Goal: Task Accomplishment & Management: Complete application form

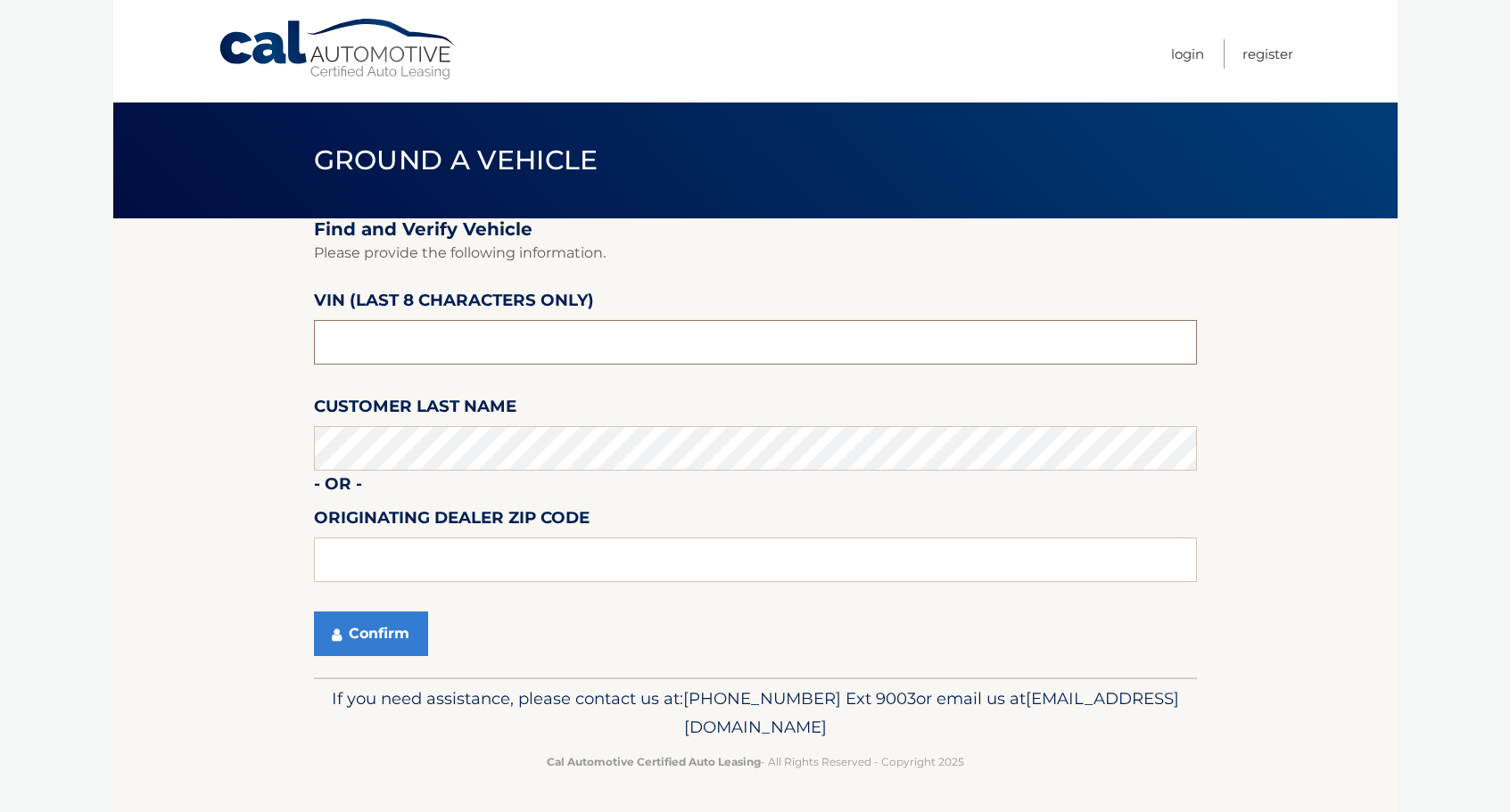
click at [422, 342] on input "text" at bounding box center [755, 342] width 883 height 45
type input "NH266894"
click at [389, 635] on button "Confirm" at bounding box center [371, 633] width 114 height 45
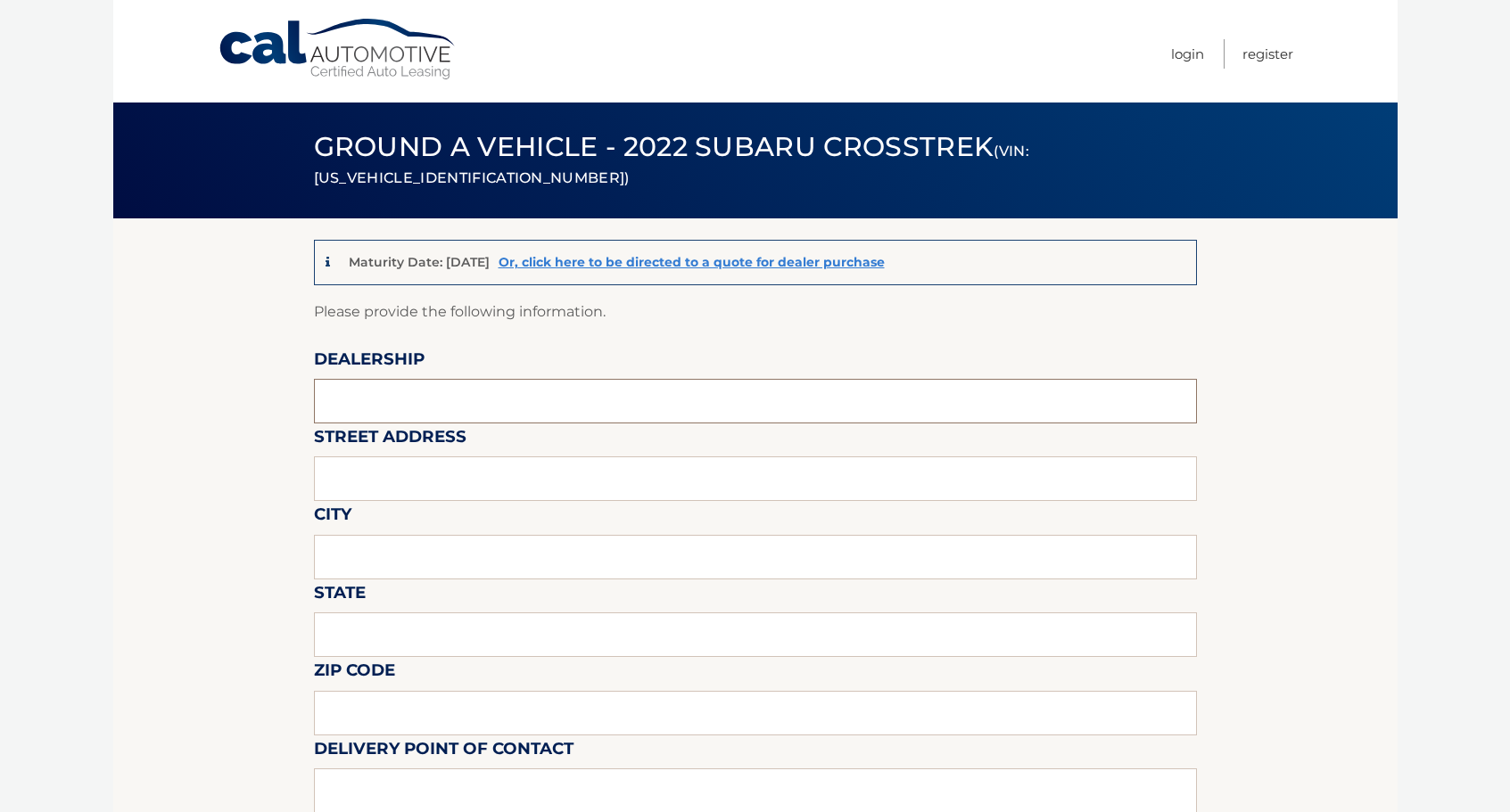
click at [468, 398] on input "text" at bounding box center [755, 401] width 883 height 45
type input "hassett subaru"
type input "3530 SUNRISE HWY"
type input "WANTAGH"
type input "New York"
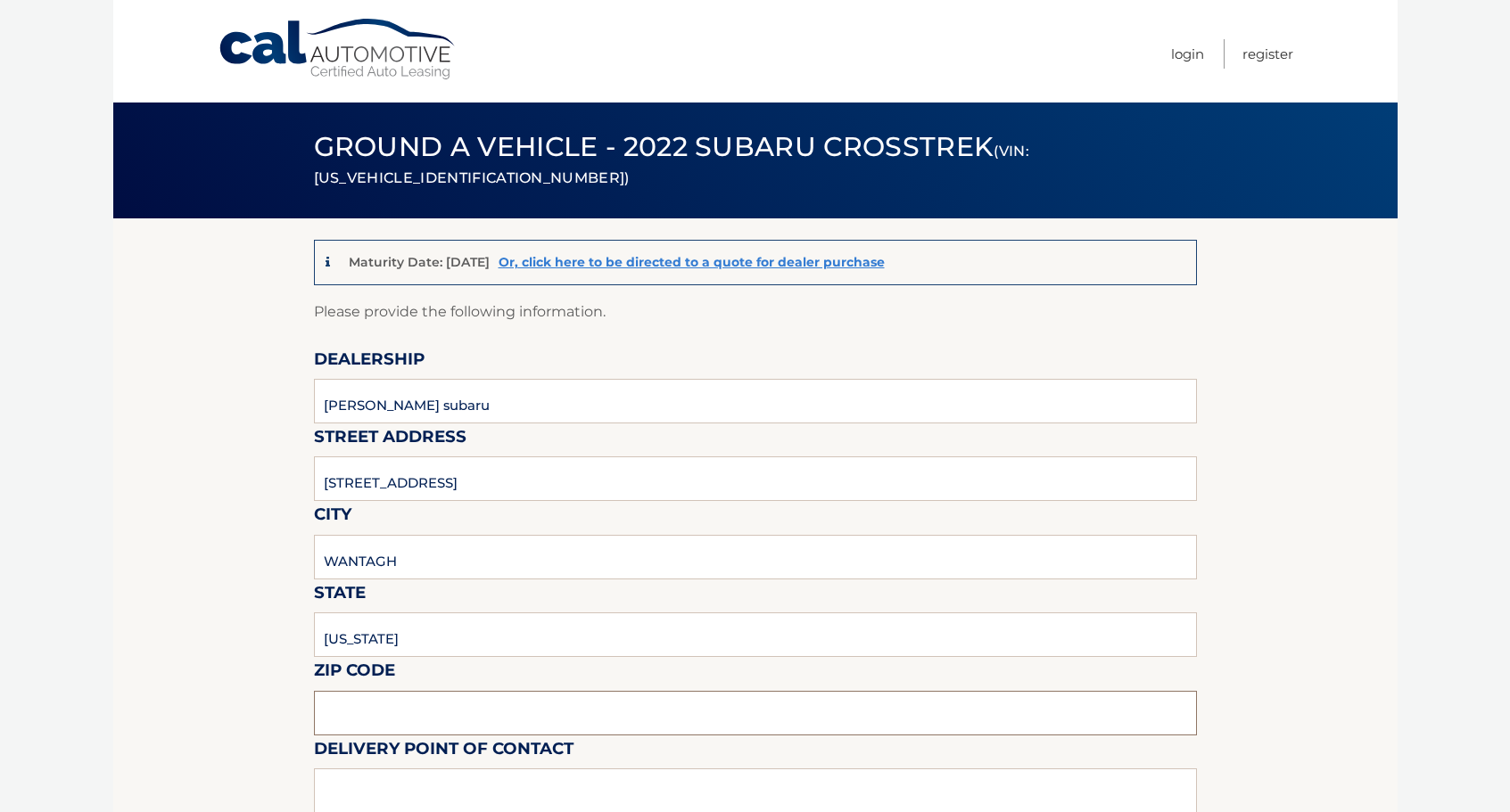
type input "11793-4061"
type input "HASSETT SUBARU - SALES"
type input "5167857800"
type input "lsessa@hassettautomotive.com"
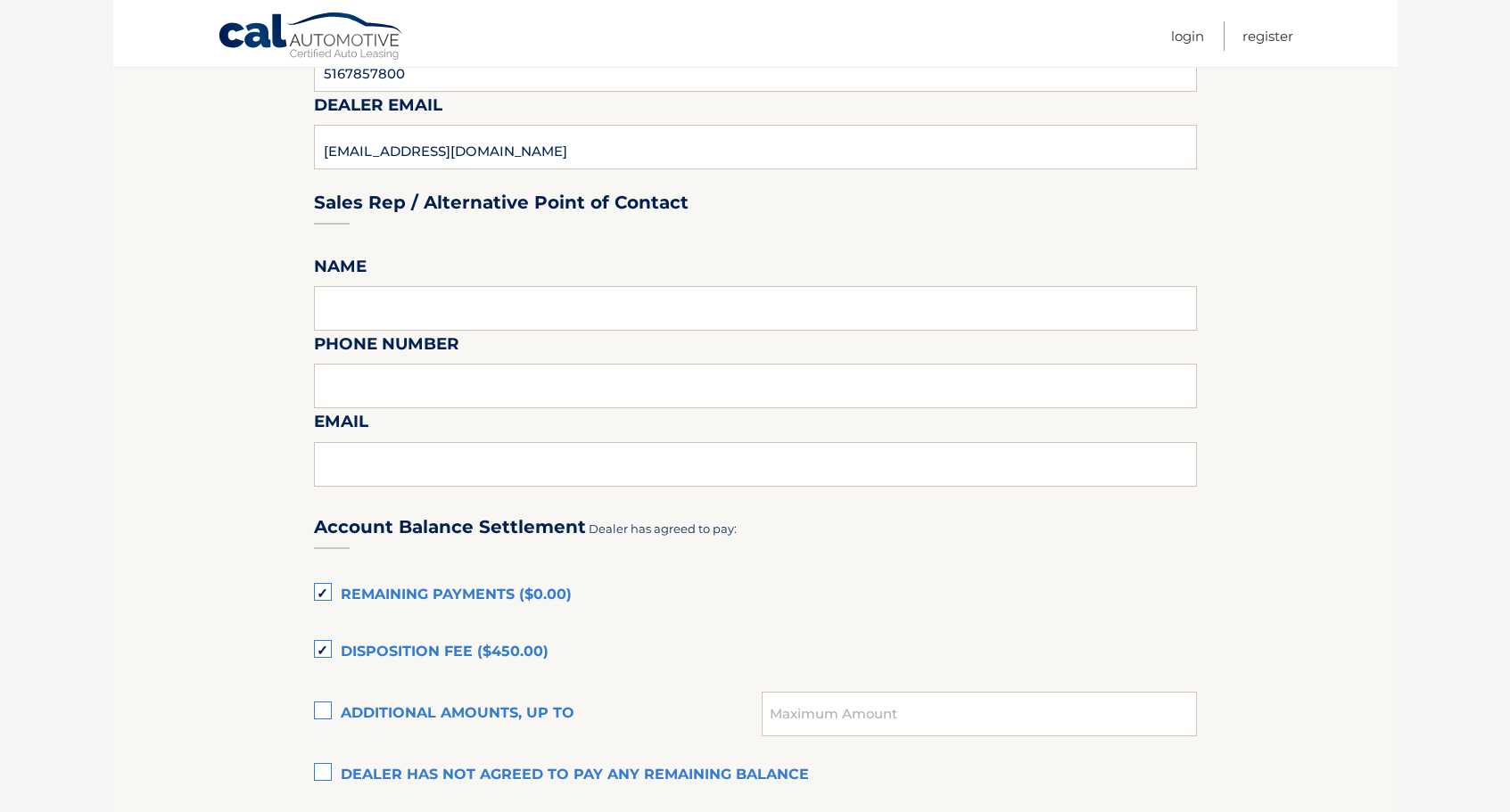
scroll to position [802, 0]
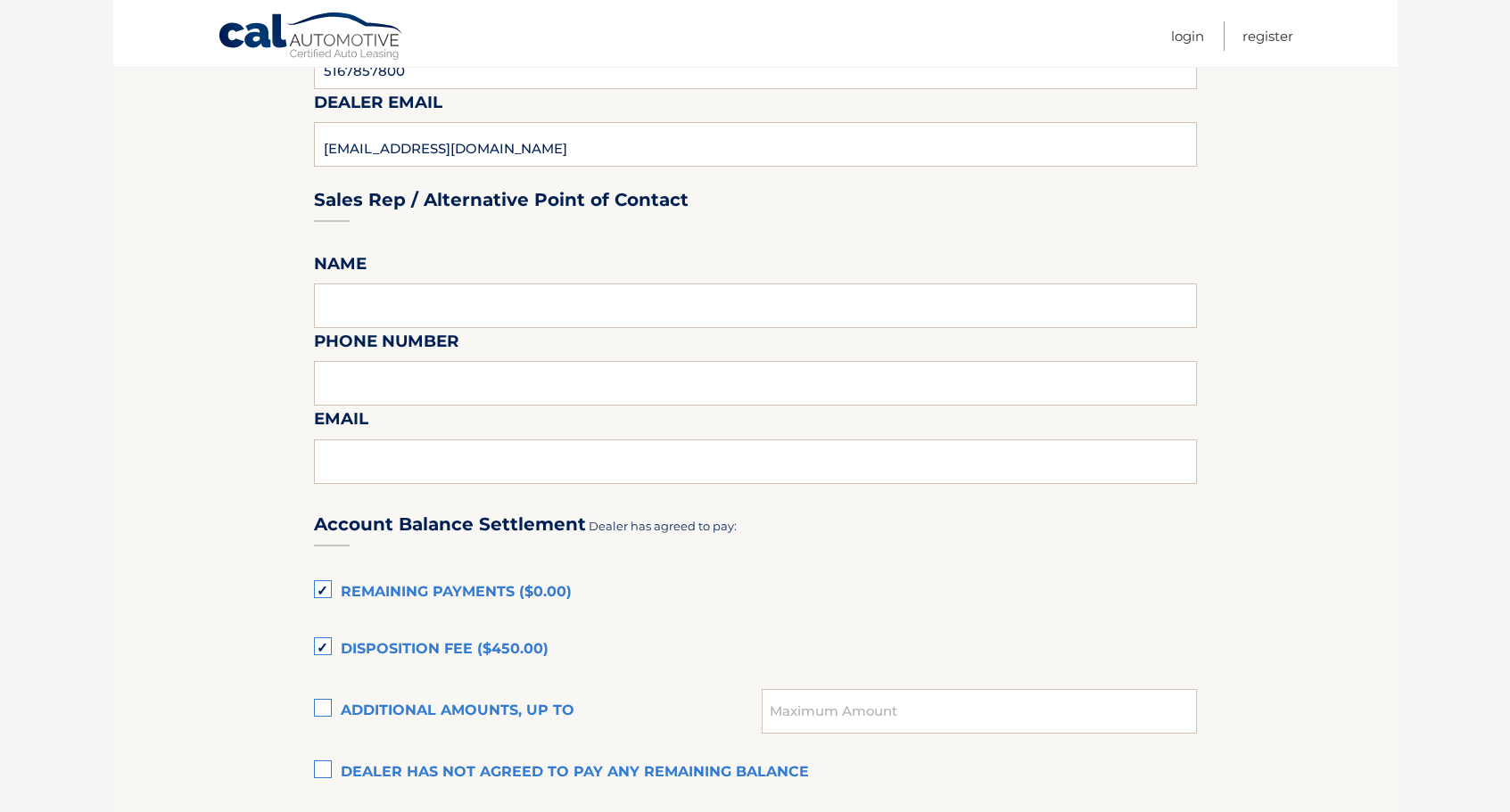
click at [323, 591] on label "Remaining Payments ($0.00)" at bounding box center [755, 593] width 883 height 36
click at [0, 0] on input "Remaining Payments ($0.00)" at bounding box center [0, 0] width 0 height 0
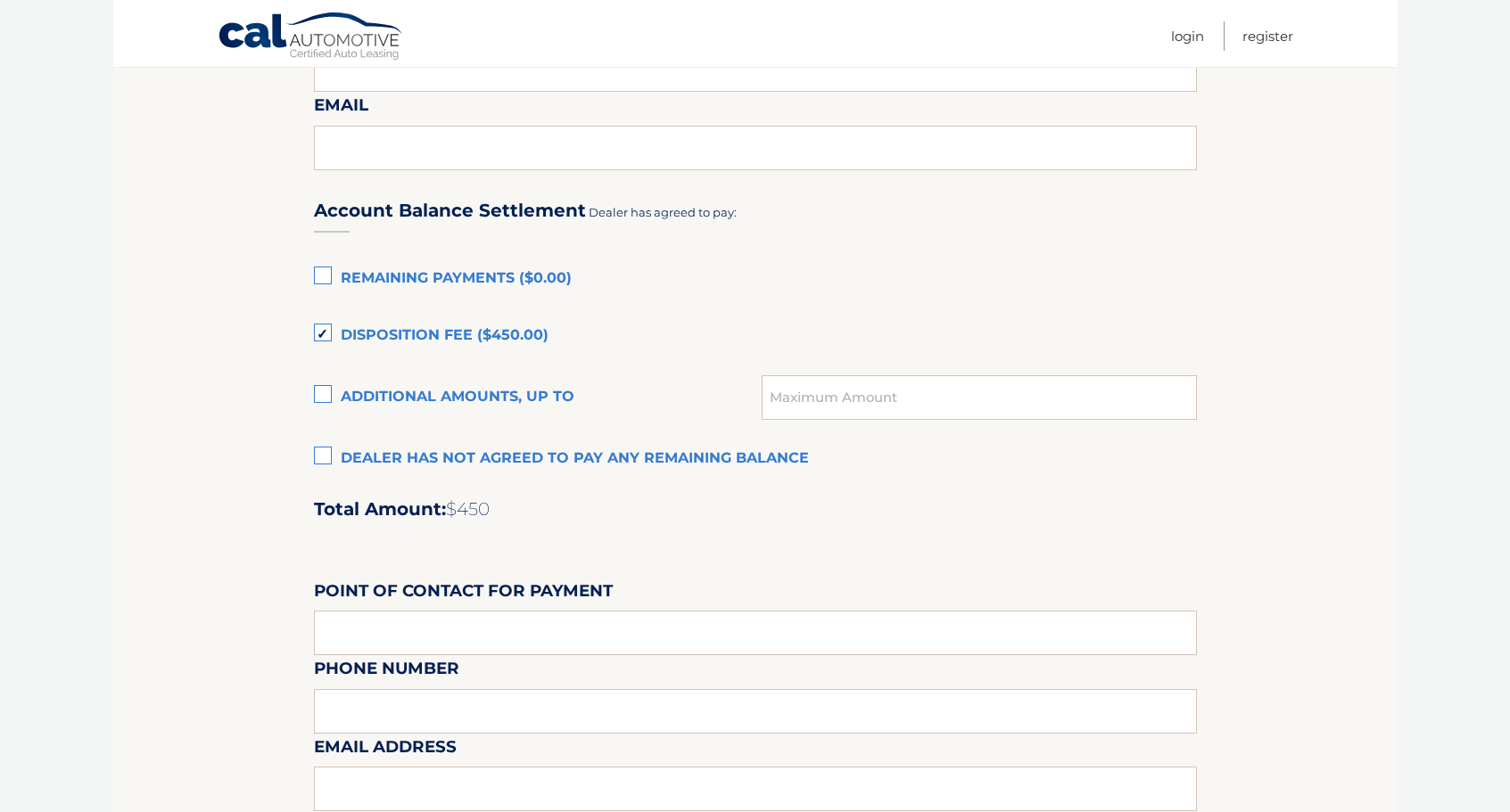
scroll to position [1139, 0]
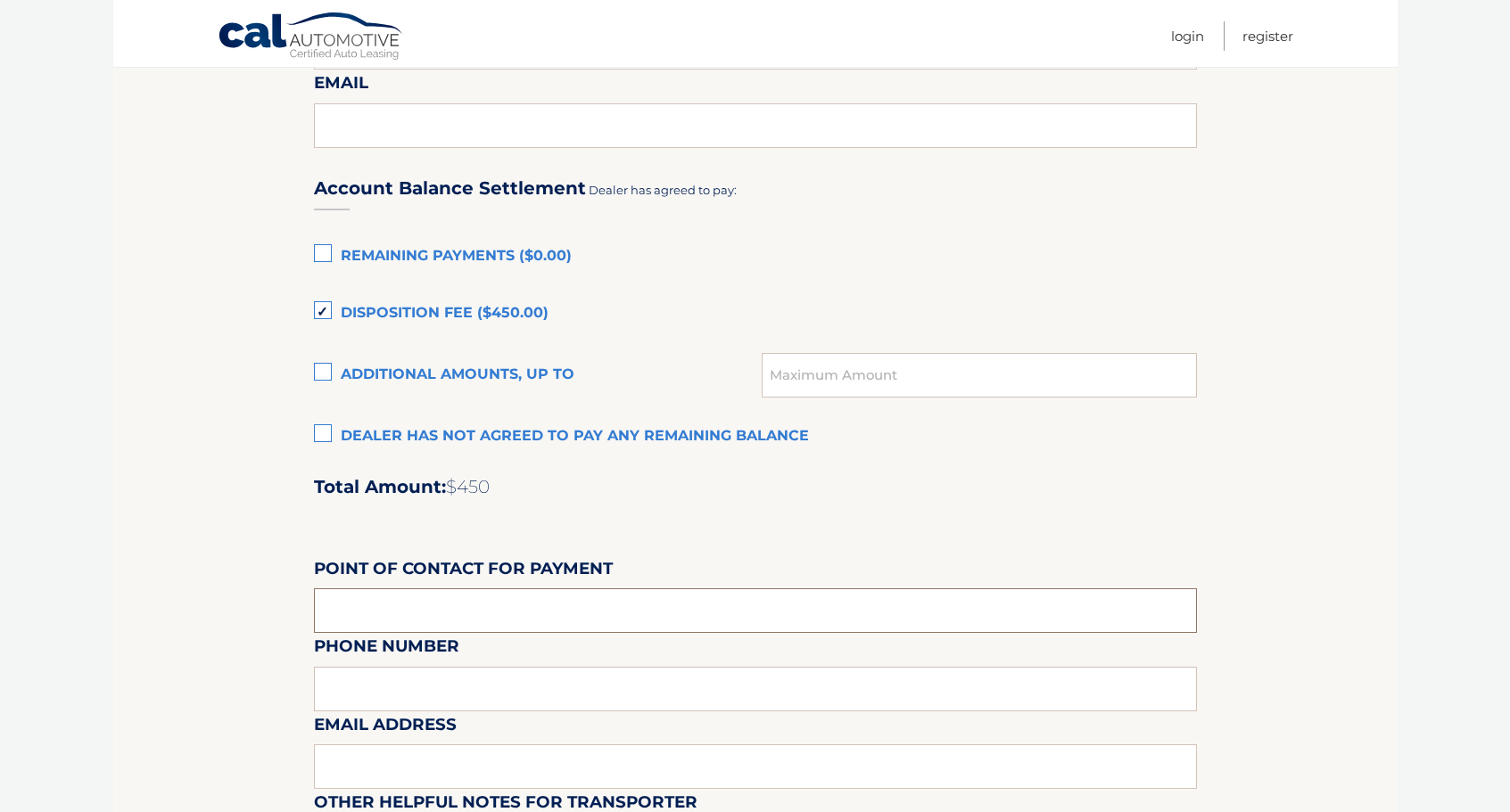
click at [412, 610] on input "text" at bounding box center [755, 610] width 883 height 45
type input "ALI FATTA"
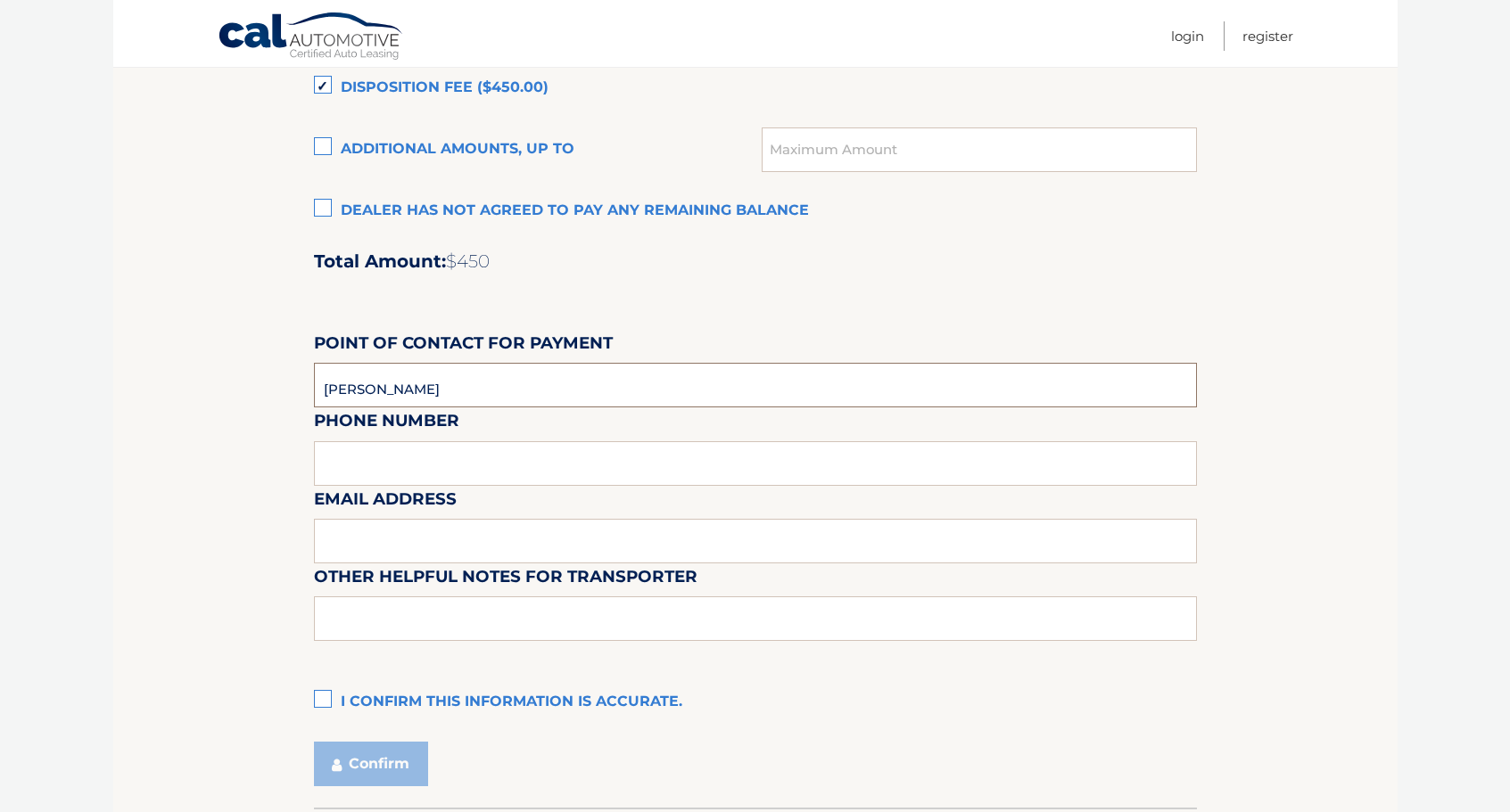
scroll to position [1406, 0]
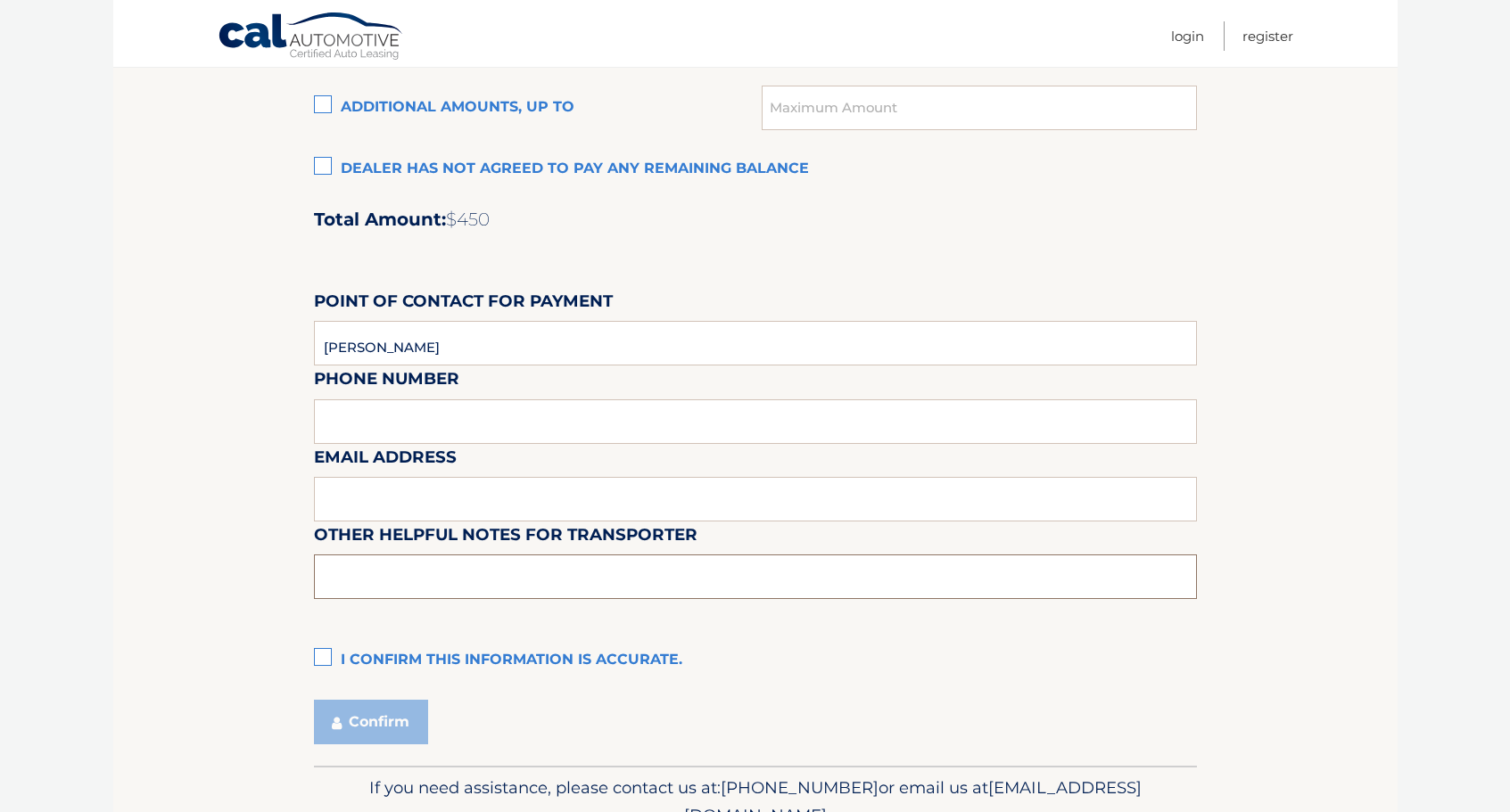
click at [339, 572] on input "text" at bounding box center [755, 576] width 883 height 45
type input "CAR IS AT OUT LEASE RETURN LOT. 1886 SEAFORD AVE, WANTAGH NY. CALL TO CONFIRM P…"
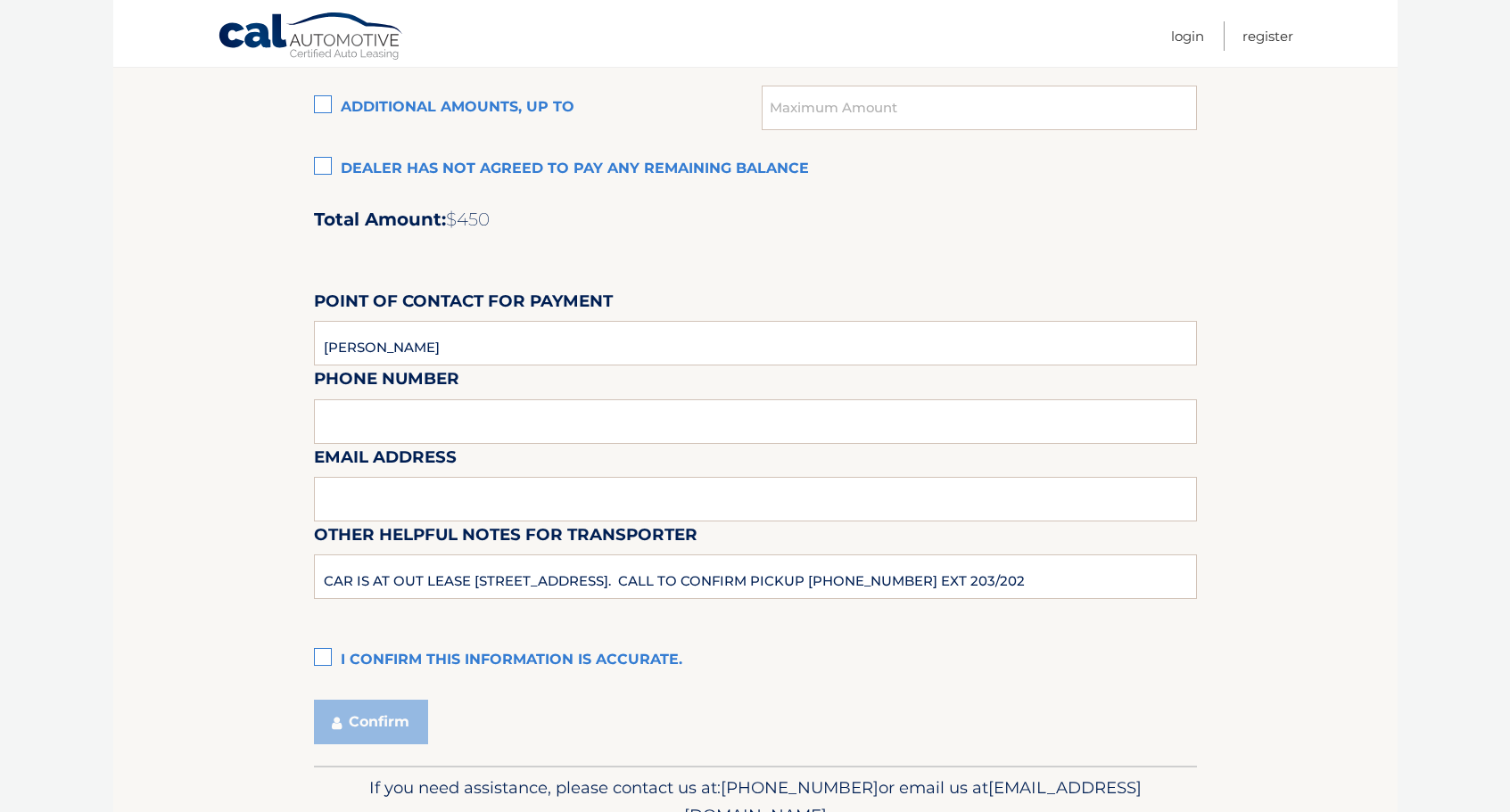
click at [325, 651] on label "I confirm this information is accurate." at bounding box center [755, 661] width 883 height 36
click at [0, 0] on input "I confirm this information is accurate." at bounding box center [0, 0] width 0 height 0
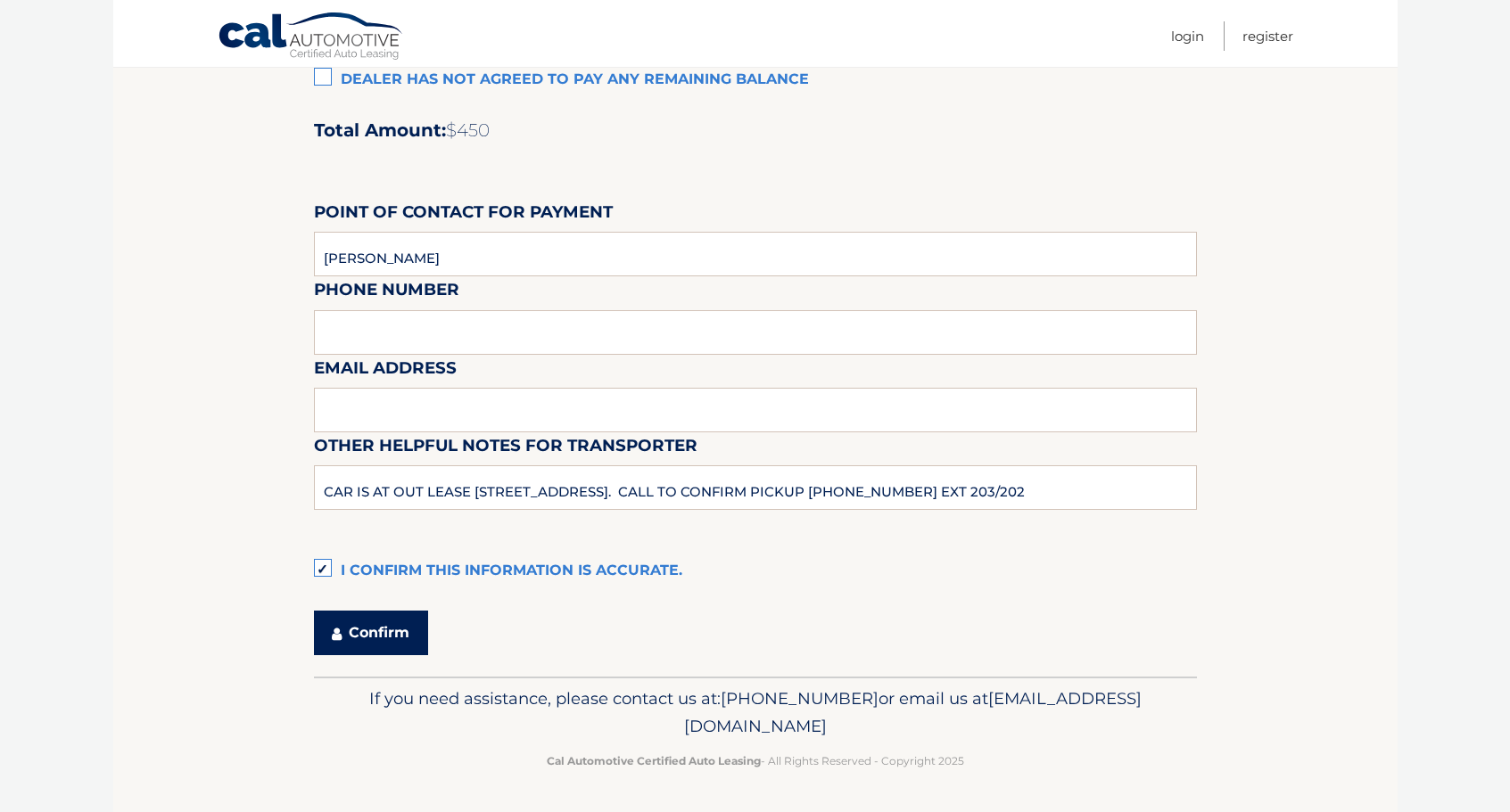
click at [379, 627] on button "Confirm" at bounding box center [371, 633] width 114 height 45
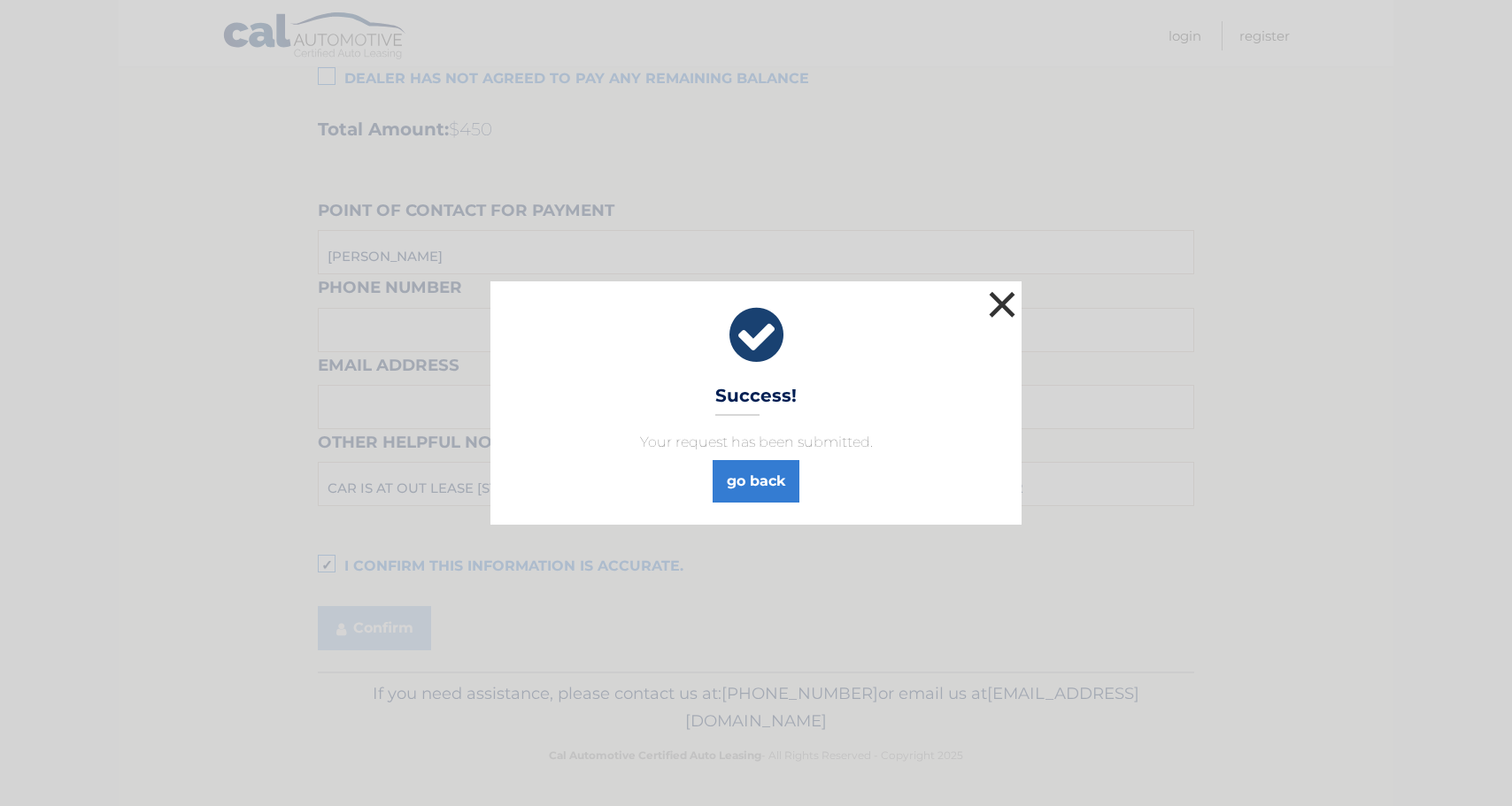
click at [1009, 307] on button "×" at bounding box center [1003, 305] width 36 height 36
